Goal: Check status: Check status

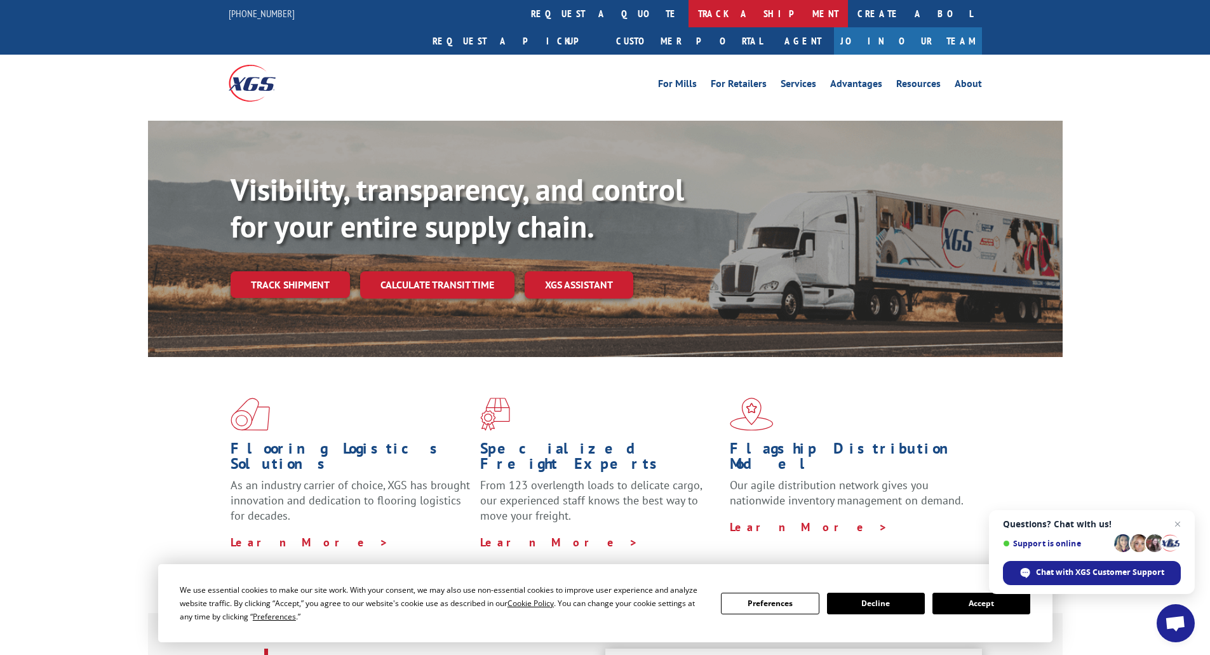
click at [688, 14] on link "track a shipment" at bounding box center [767, 13] width 159 height 27
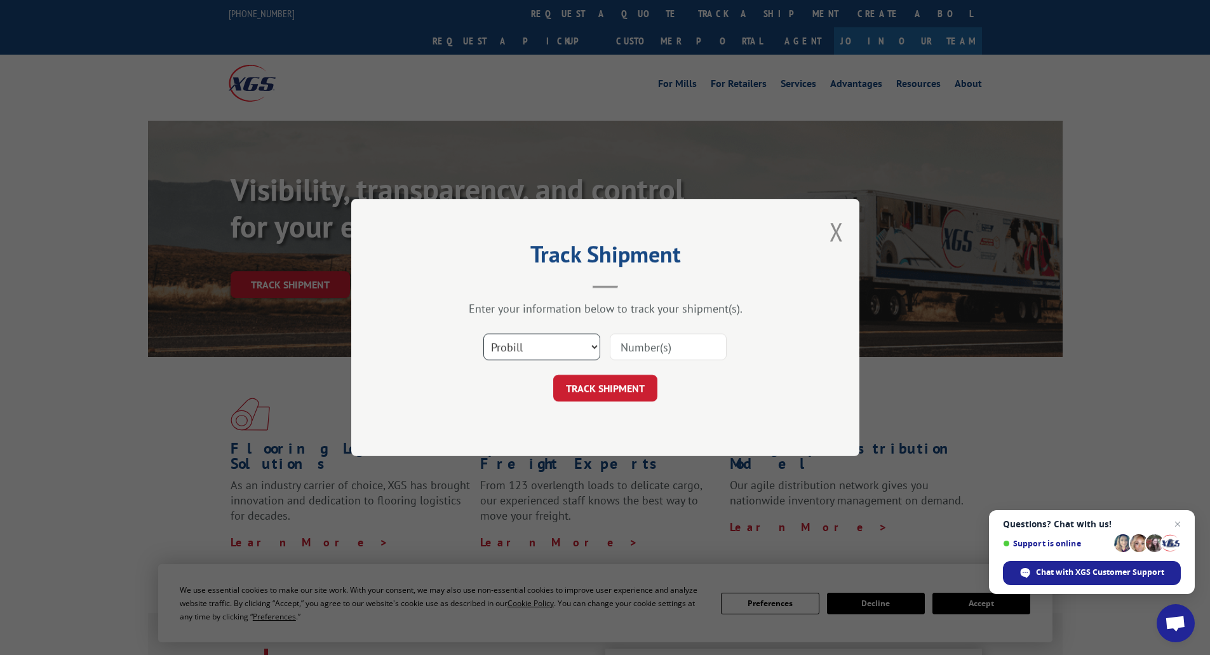
click at [575, 354] on select "Select category... Probill BOL PO" at bounding box center [541, 346] width 117 height 27
select select "bol"
click at [483, 333] on select "Select category... Probill BOL PO" at bounding box center [541, 346] width 117 height 27
drag, startPoint x: 662, startPoint y: 352, endPoint x: 655, endPoint y: 358, distance: 9.2
click at [662, 352] on input at bounding box center [668, 346] width 117 height 27
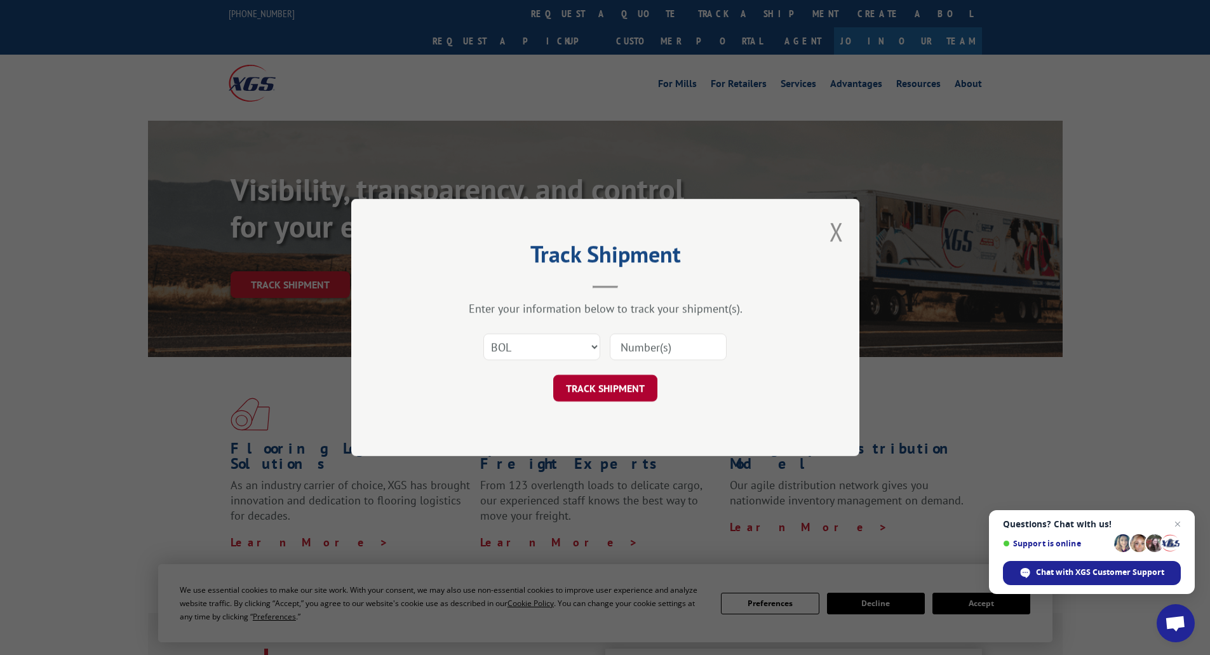
paste input "525932154"
type input "525932154"
click at [605, 385] on button "TRACK SHIPMENT" at bounding box center [605, 388] width 104 height 27
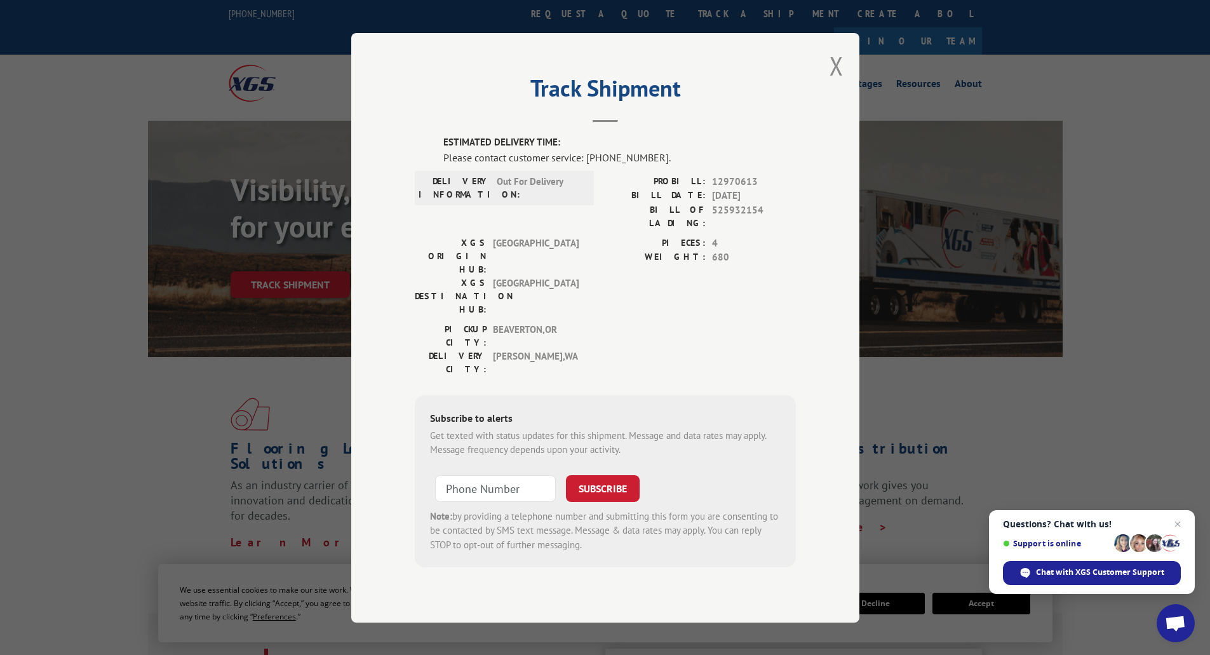
click at [531, 199] on span "Out For Delivery" at bounding box center [540, 187] width 86 height 27
drag, startPoint x: 521, startPoint y: 199, endPoint x: 578, endPoint y: 206, distance: 56.9
click at [578, 201] on span "Out For Delivery" at bounding box center [540, 187] width 86 height 27
click at [834, 83] on button "Close modal" at bounding box center [836, 66] width 14 height 34
